Goal: Information Seeking & Learning: Learn about a topic

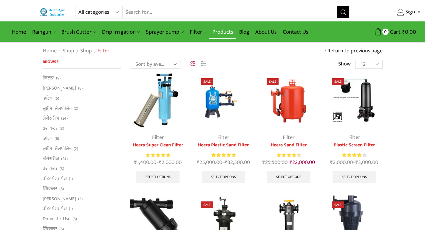
click at [214, 31] on link "Products" at bounding box center [222, 32] width 27 height 14
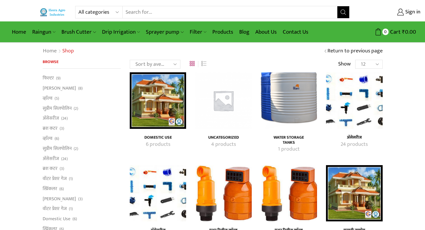
click at [144, 189] on img "Visit product category अ‍ॅसेसरीज" at bounding box center [158, 193] width 56 height 56
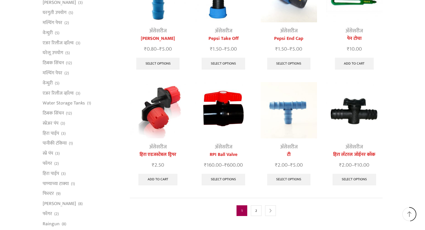
scroll to position [238, 0]
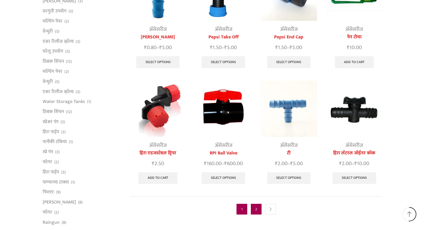
click at [257, 204] on link "2" at bounding box center [256, 209] width 11 height 11
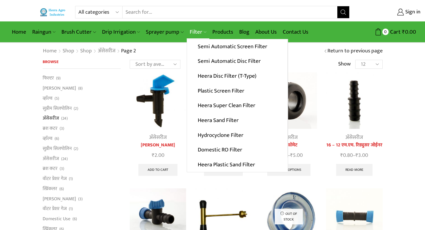
click at [202, 34] on link "Filter" at bounding box center [198, 32] width 23 height 14
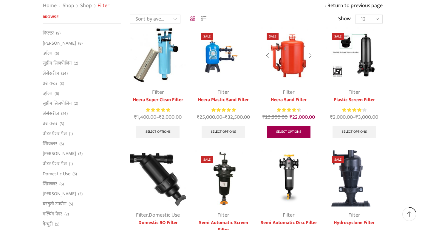
scroll to position [89, 0]
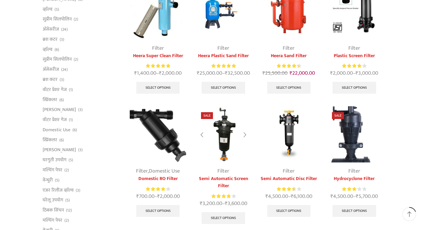
click at [224, 134] on img at bounding box center [223, 134] width 56 height 56
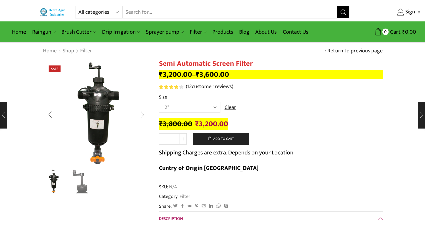
click at [143, 114] on div "Next slide" at bounding box center [142, 114] width 15 height 15
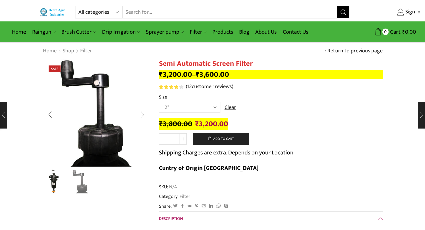
click at [143, 114] on div "Next slide" at bounding box center [142, 114] width 15 height 15
click at [51, 117] on div "Previous slide" at bounding box center [50, 114] width 15 height 15
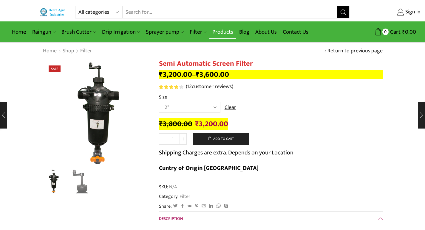
click at [224, 30] on link "Products" at bounding box center [222, 32] width 27 height 14
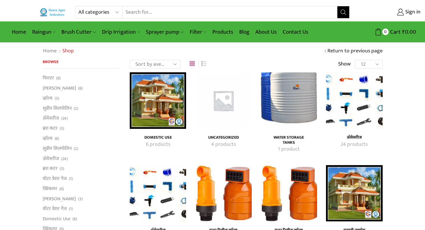
click at [159, 184] on img "Visit product category अ‍ॅसेसरीज" at bounding box center [158, 193] width 56 height 56
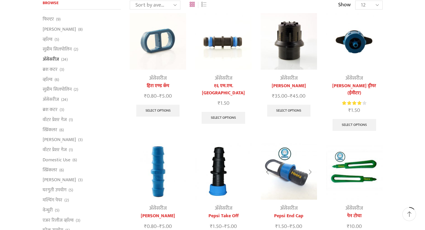
scroll to position [60, 0]
click at [289, 169] on img at bounding box center [288, 171] width 56 height 56
